Goal: Task Accomplishment & Management: Use online tool/utility

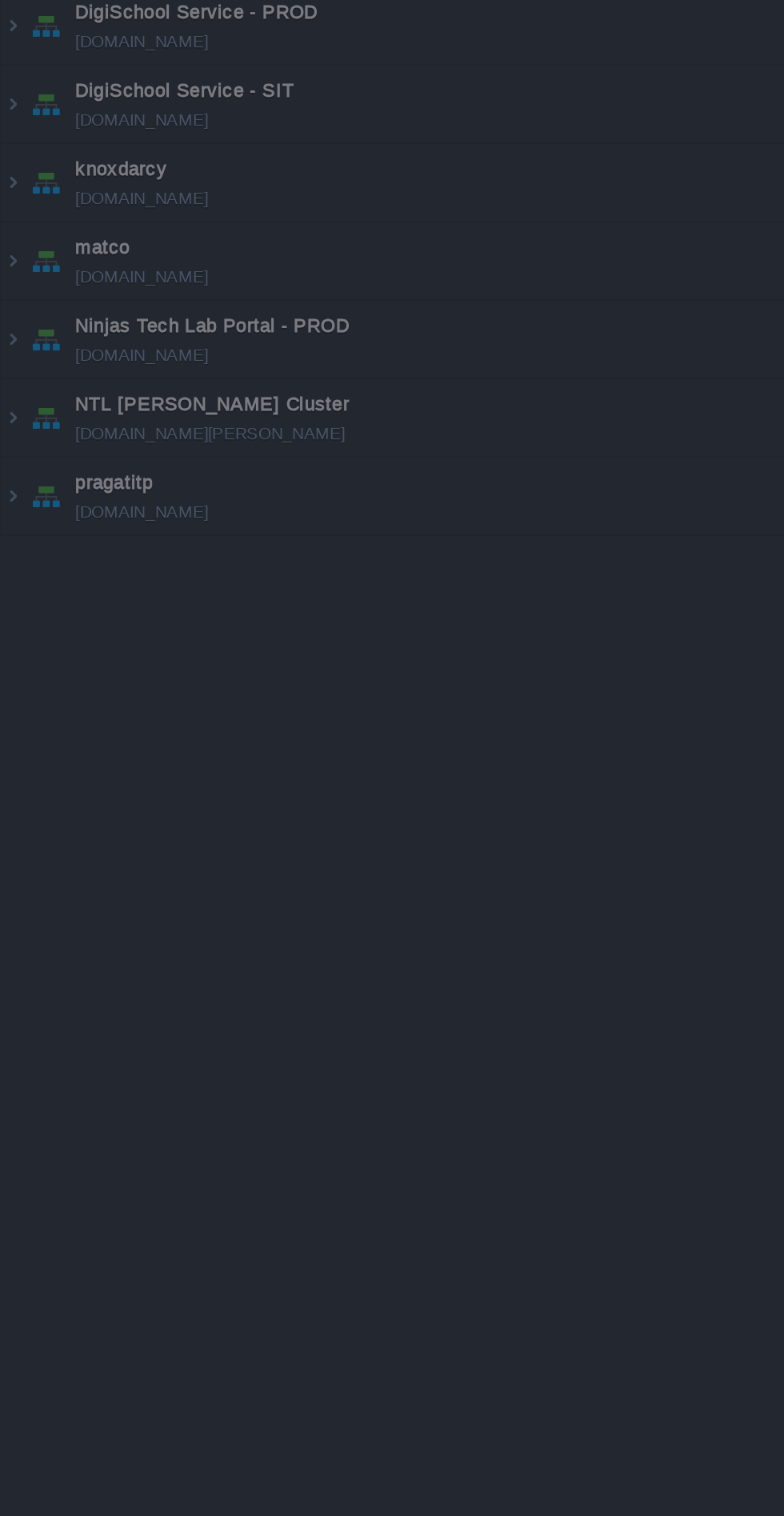
click at [40, 488] on div at bounding box center [392, 758] width 784 height 1516
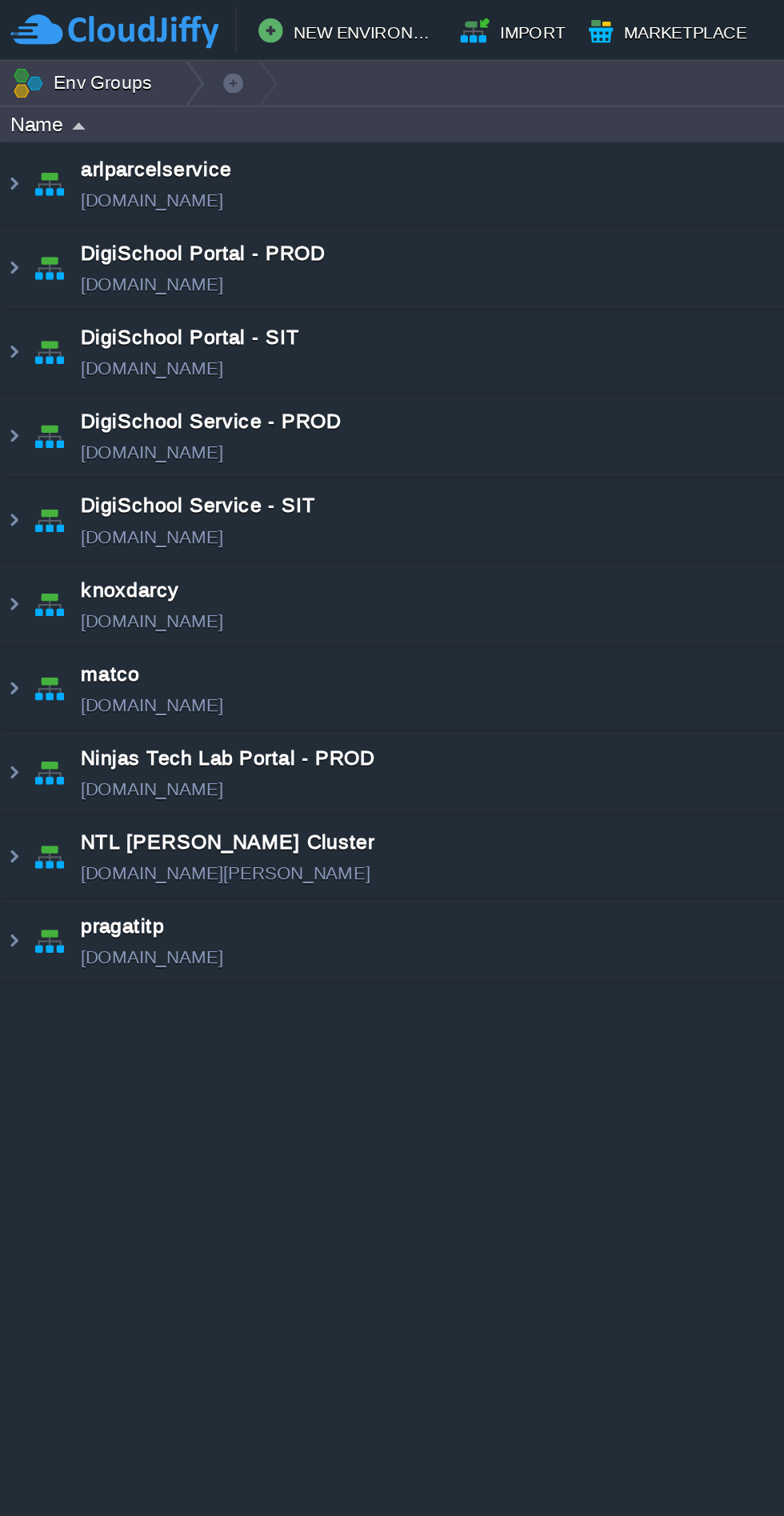
click at [85, 490] on span "pragatitp" at bounding box center [64, 484] width 43 height 16
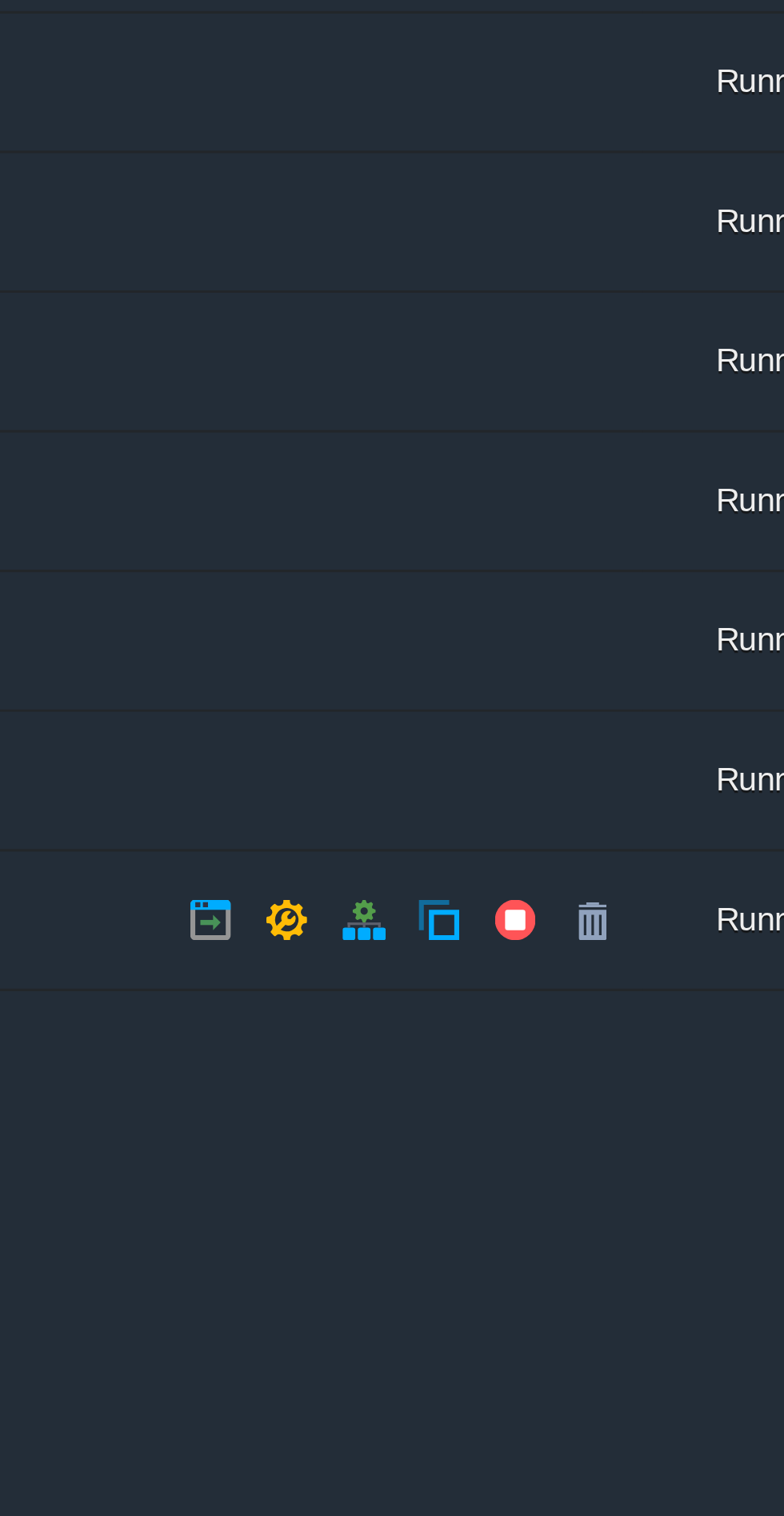
scroll to position [0, 112]
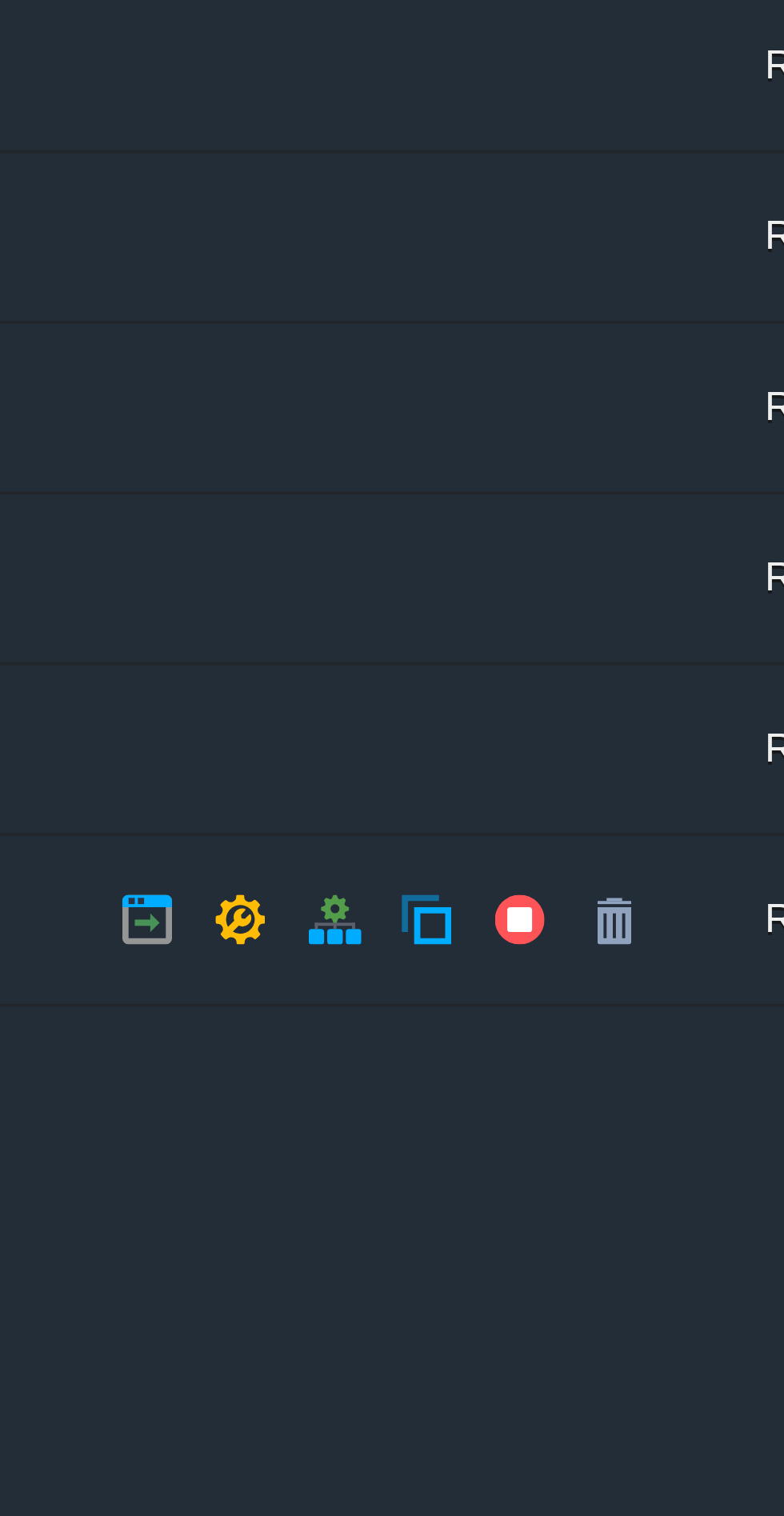
click at [265, 493] on button "button" at bounding box center [264, 491] width 14 height 14
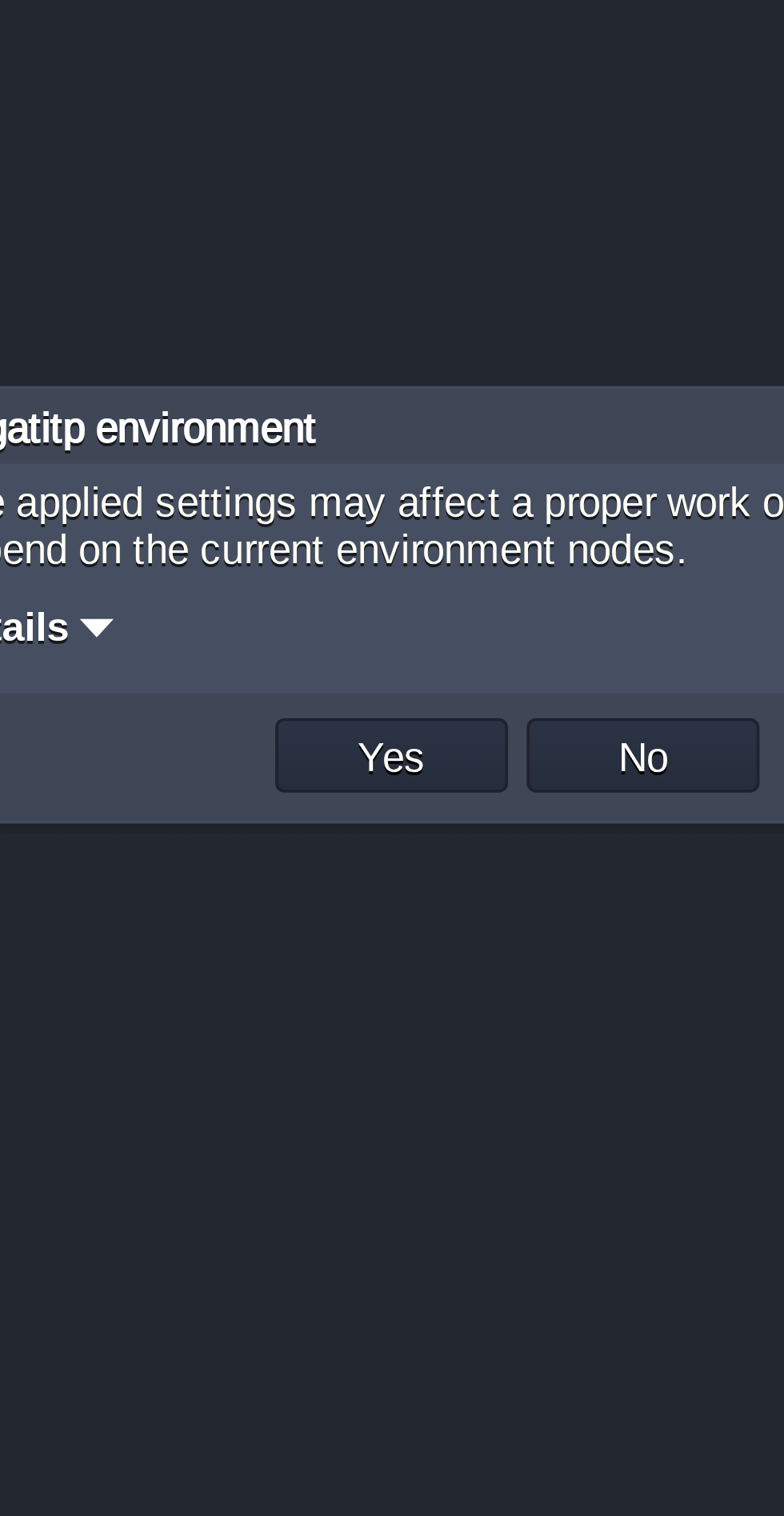
click at [362, 795] on button "Yes" at bounding box center [360, 796] width 27 height 14
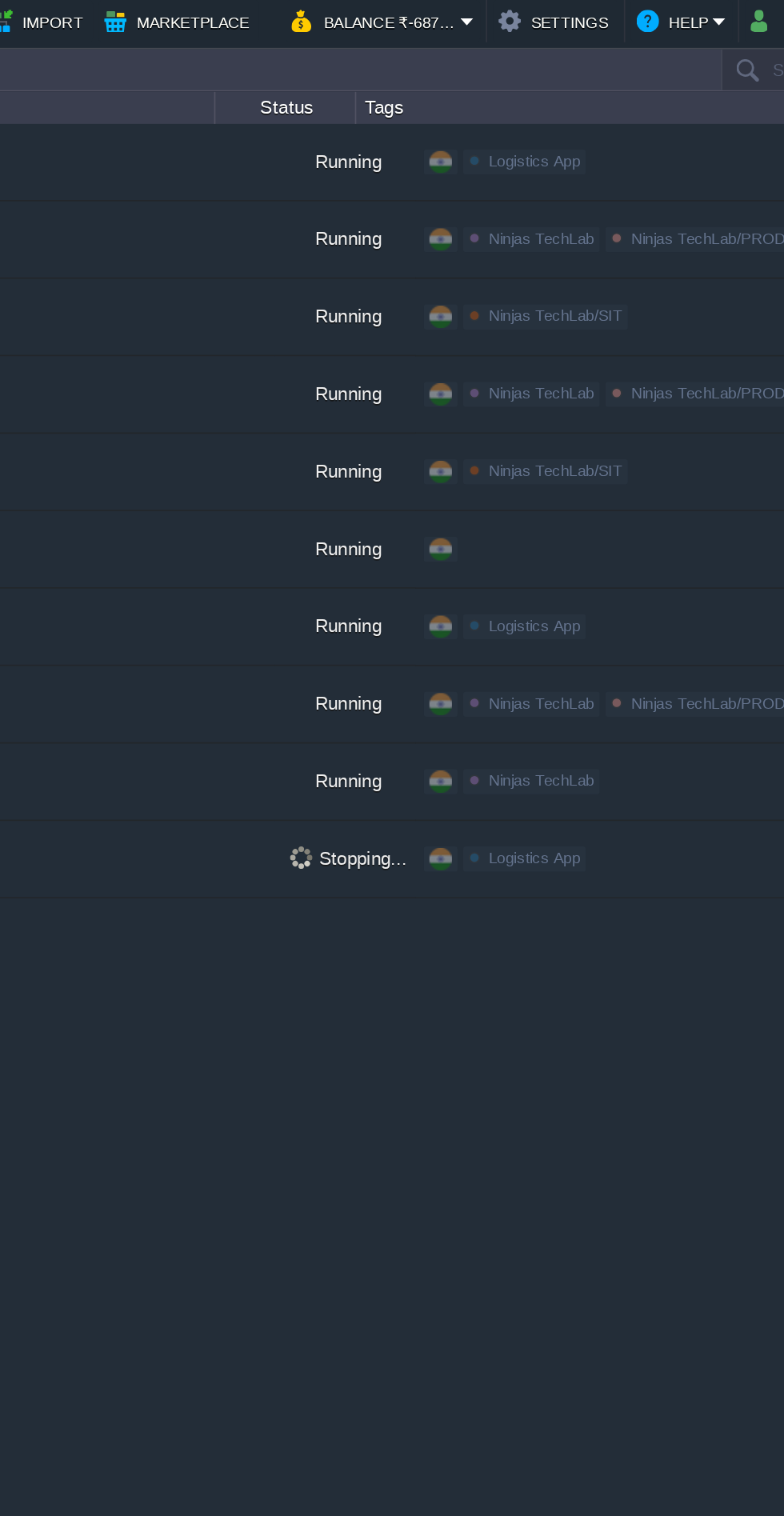
scroll to position [0, 0]
